Goal: Task Accomplishment & Management: Manage account settings

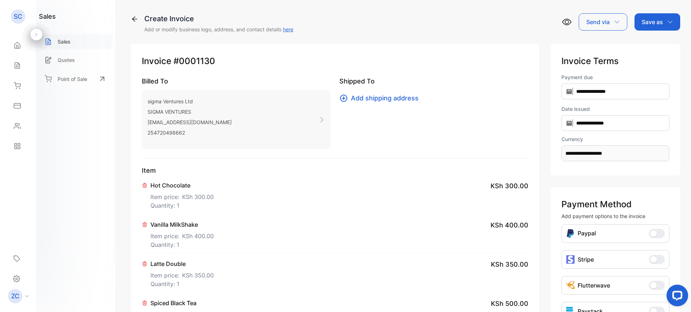
click at [59, 39] on p "Sales" at bounding box center [64, 42] width 13 height 8
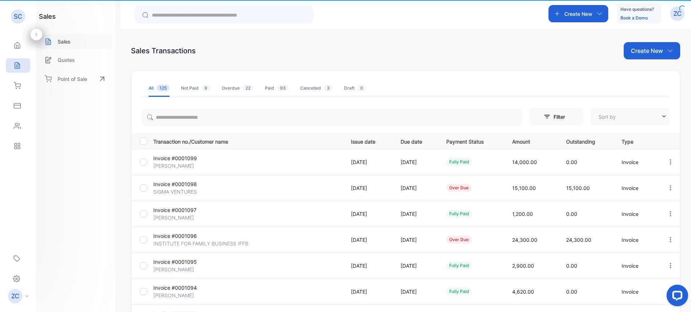
type input "**********"
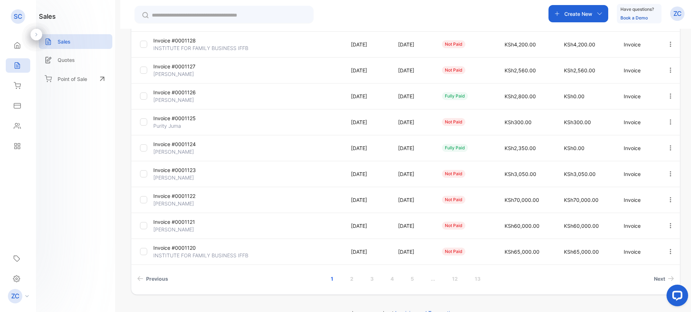
scroll to position [144, 0]
click at [668, 201] on icon "button" at bounding box center [671, 199] width 6 height 6
click at [654, 220] on span "View / Edit Invoice" at bounding box center [653, 220] width 51 height 9
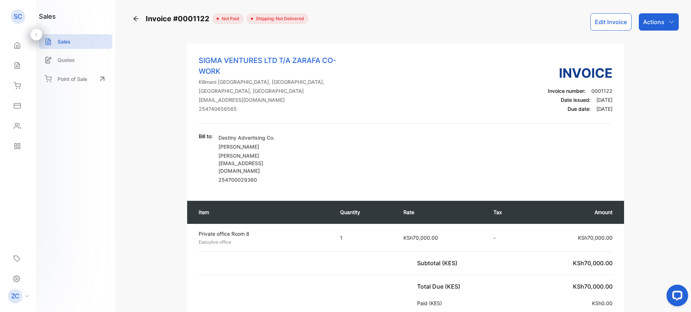
click at [604, 18] on button "Edit Invoice" at bounding box center [611, 21] width 41 height 17
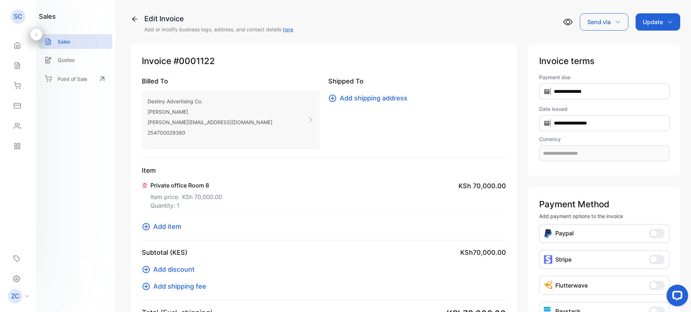
type input "**********"
click at [539, 122] on input "**********" at bounding box center [604, 123] width 130 height 16
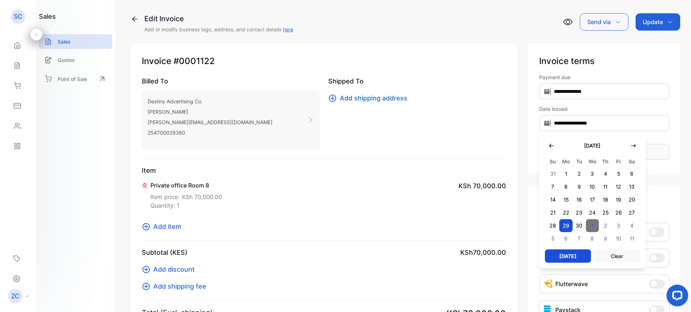
click at [586, 229] on span "1" at bounding box center [592, 225] width 13 height 13
type input "**********"
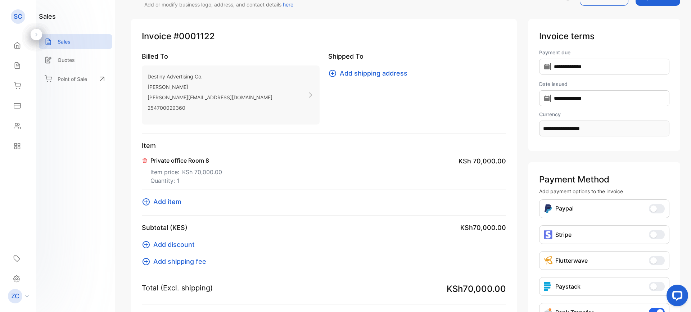
scroll to position [72, 0]
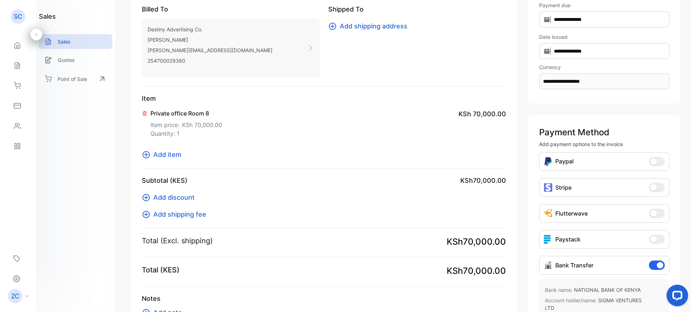
click at [147, 151] on icon at bounding box center [146, 155] width 9 height 9
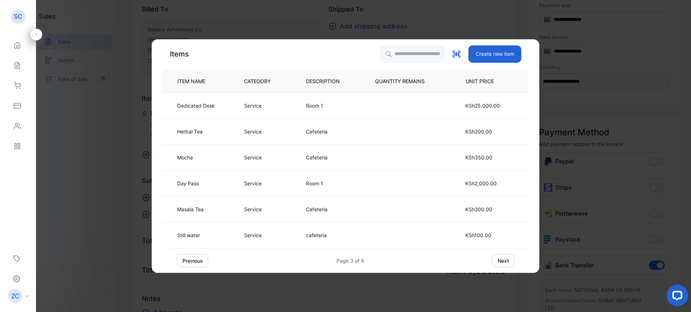
click at [189, 261] on button "previous" at bounding box center [192, 260] width 31 height 13
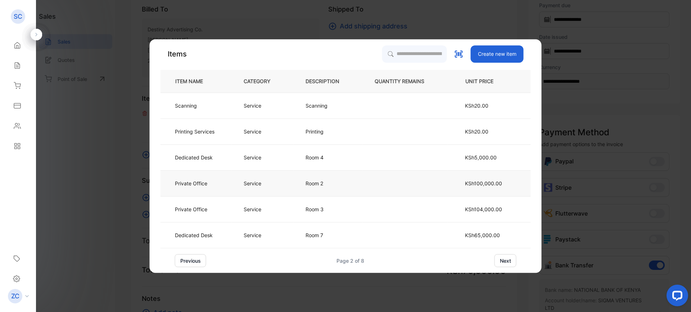
click at [310, 185] on p "Room 2" at bounding box center [315, 184] width 19 height 8
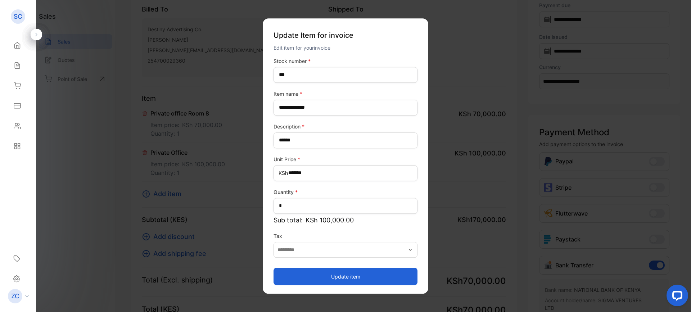
click at [342, 273] on button "Update item" at bounding box center [346, 276] width 144 height 17
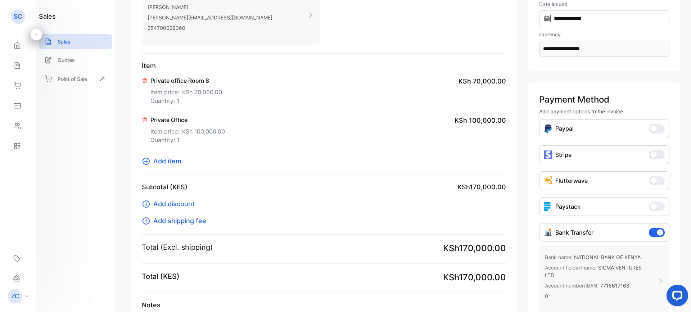
scroll to position [169, 0]
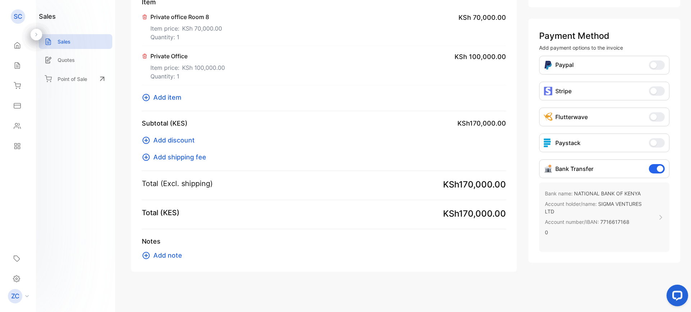
click at [146, 258] on icon at bounding box center [146, 255] width 9 height 9
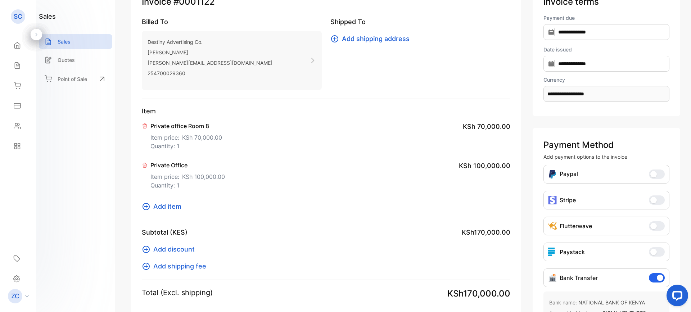
scroll to position [0, 0]
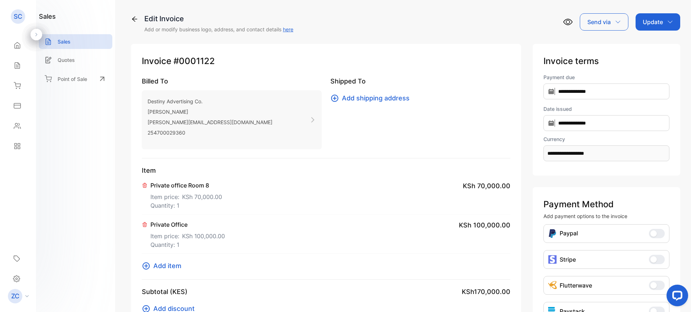
click at [668, 23] on icon "button" at bounding box center [671, 22] width 6 height 6
click at [655, 46] on div "Invoice" at bounding box center [659, 46] width 41 height 14
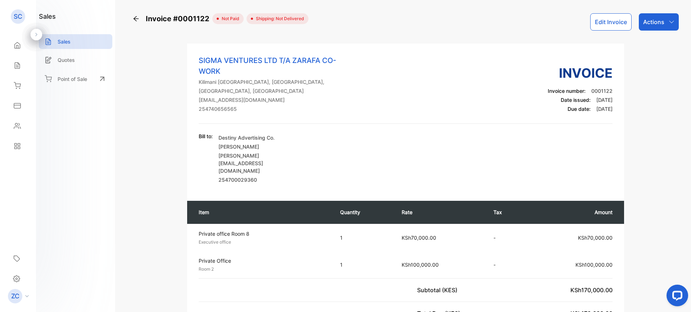
click at [672, 22] on icon "button" at bounding box center [672, 22] width 6 height 6
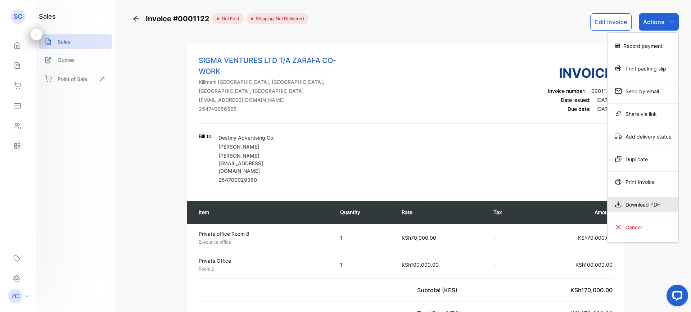
click at [634, 199] on div "Download PDF" at bounding box center [643, 204] width 71 height 14
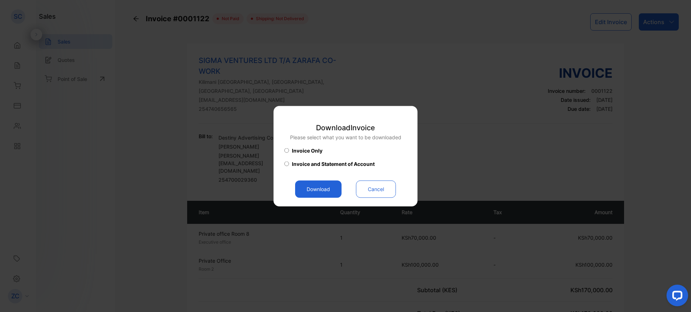
click at [314, 188] on button "Download" at bounding box center [318, 188] width 46 height 17
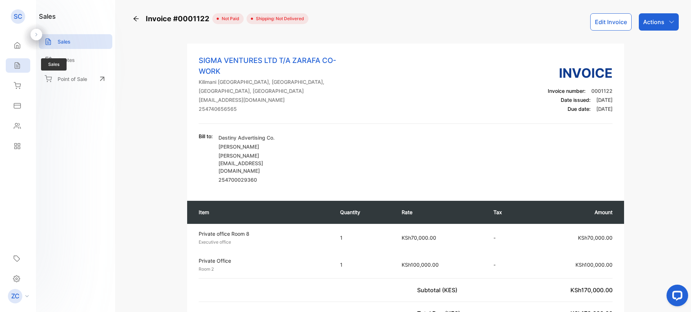
click at [15, 61] on div "Sales" at bounding box center [18, 65] width 24 height 14
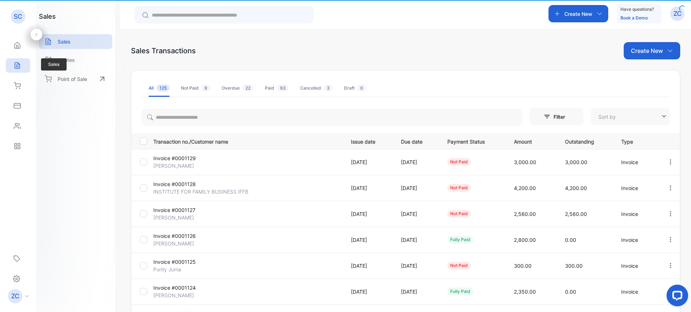
type input "**********"
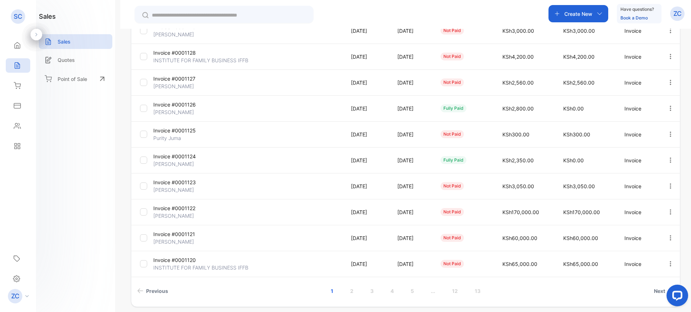
scroll to position [160, 0]
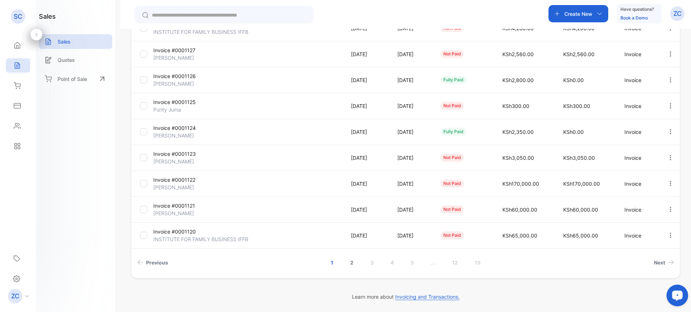
click at [349, 262] on link "2" at bounding box center [352, 262] width 21 height 13
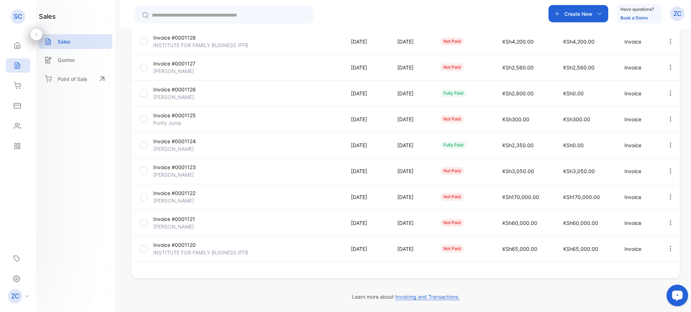
scroll to position [147, 0]
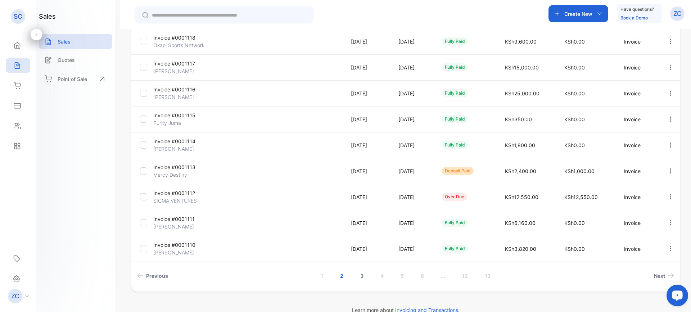
click at [362, 276] on link "3" at bounding box center [362, 275] width 21 height 13
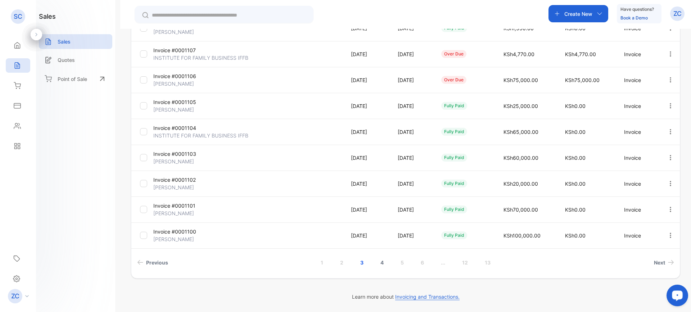
click at [379, 263] on link "4" at bounding box center [382, 262] width 21 height 13
click at [343, 264] on link "2" at bounding box center [342, 262] width 21 height 13
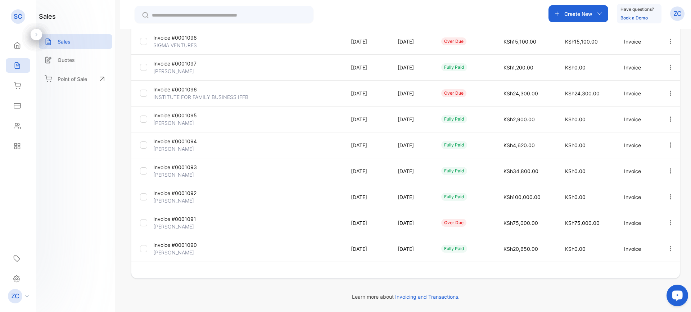
scroll to position [147, 0]
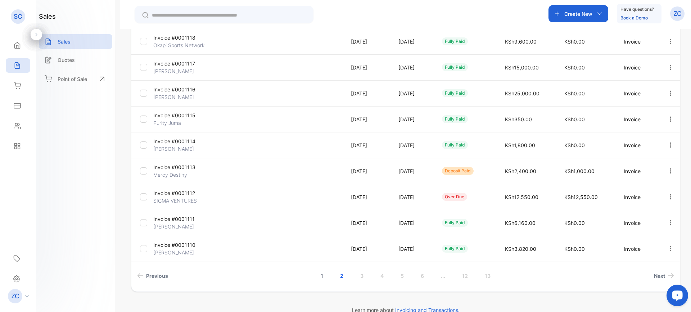
click at [321, 276] on link "1" at bounding box center [322, 275] width 20 height 13
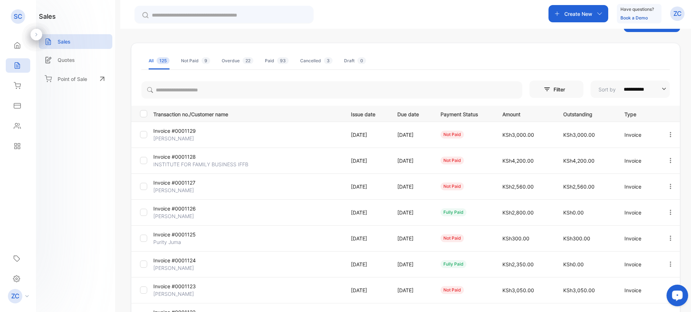
scroll to position [0, 0]
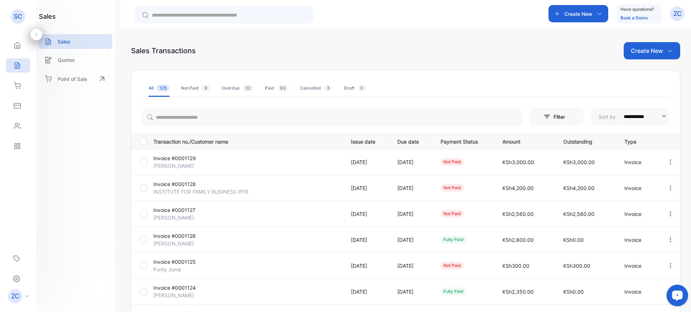
click at [669, 163] on icon "button" at bounding box center [671, 162] width 6 height 6
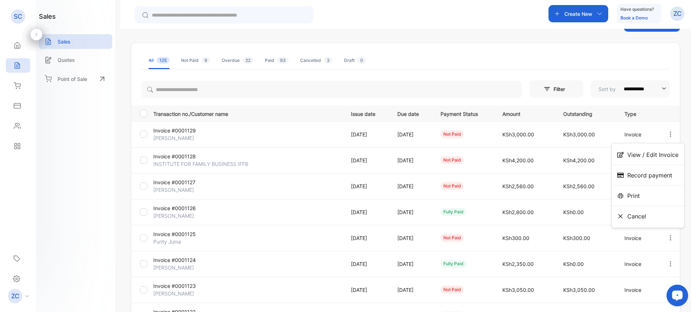
scroll to position [36, 0]
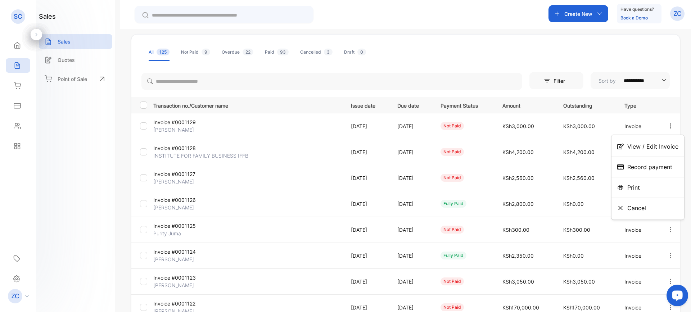
click at [668, 126] on icon "button" at bounding box center [671, 126] width 6 height 6
click at [668, 122] on button "button" at bounding box center [671, 126] width 6 height 14
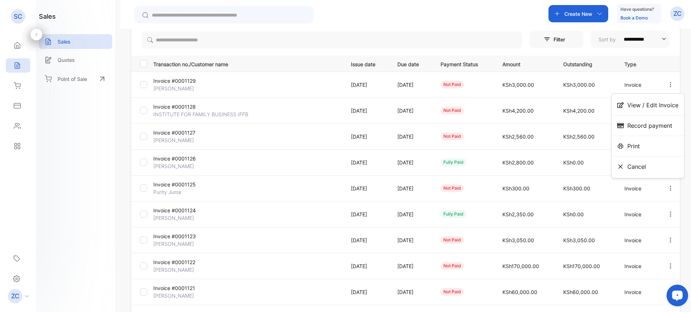
scroll to position [108, 0]
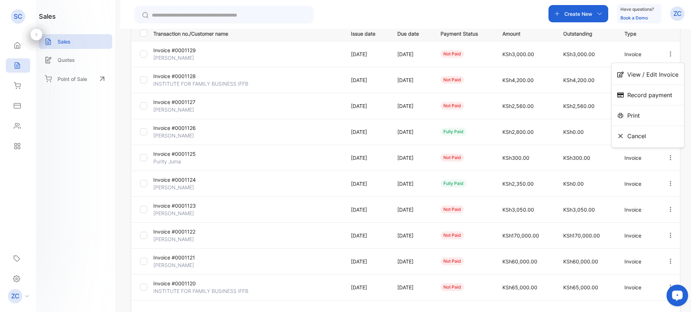
click at [670, 184] on icon "button" at bounding box center [671, 183] width 6 height 6
